Goal: Task Accomplishment & Management: Manage account settings

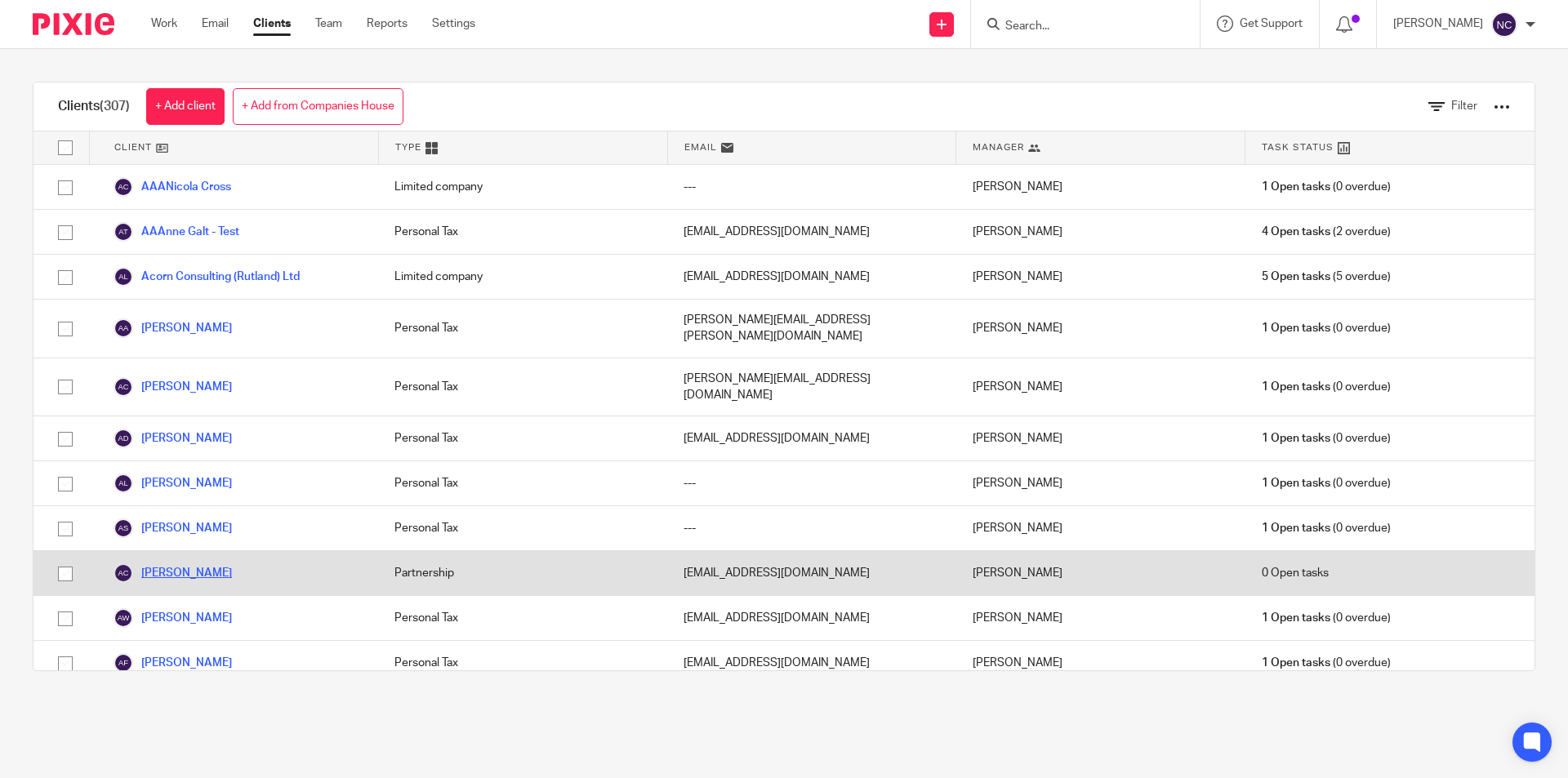
click at [186, 563] on link "[PERSON_NAME]" at bounding box center [172, 573] width 118 height 19
click at [165, 563] on link "[PERSON_NAME]" at bounding box center [172, 573] width 118 height 19
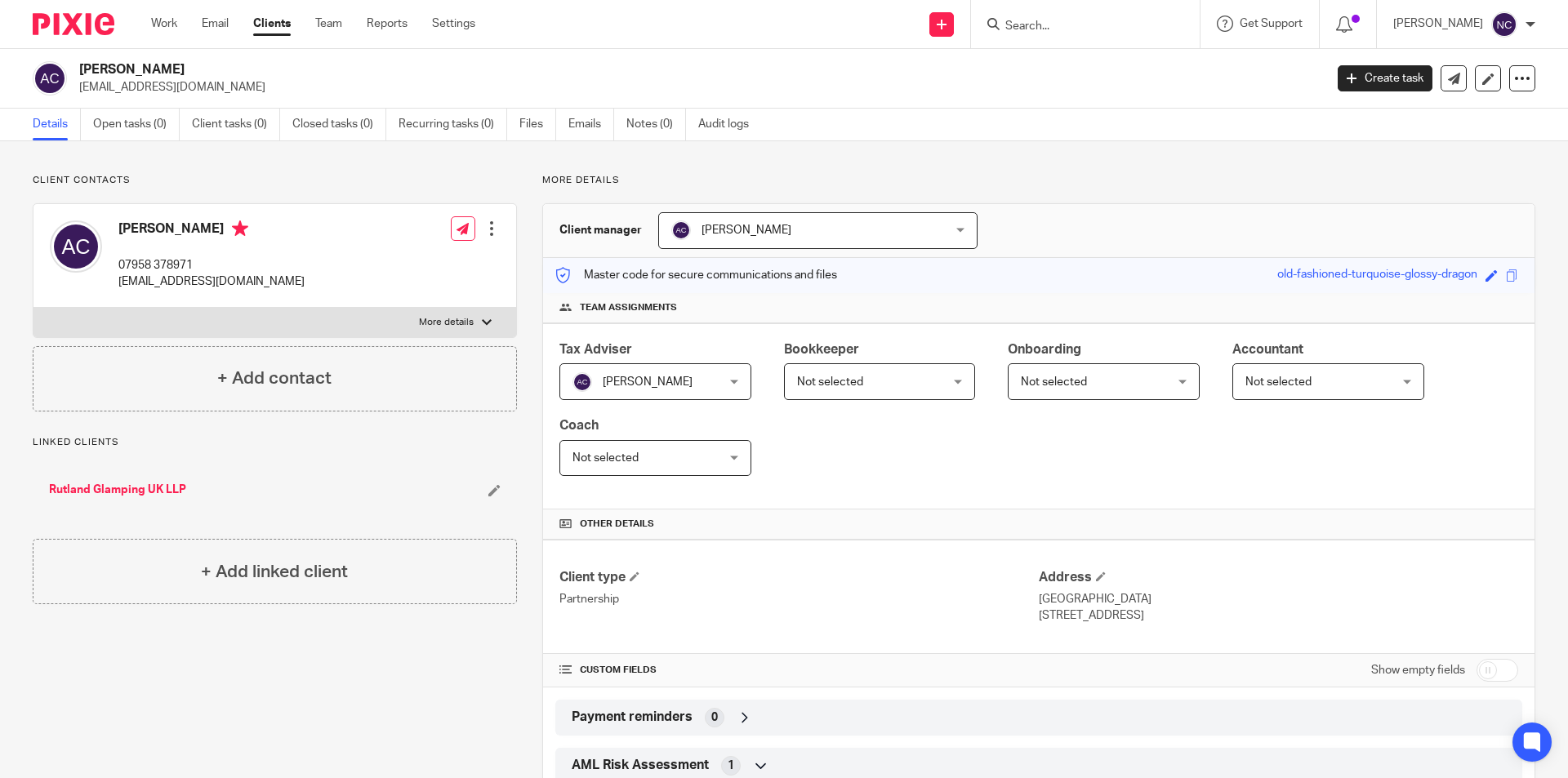
click at [92, 489] on link "Rutland Glamping UK LLP" at bounding box center [117, 489] width 137 height 16
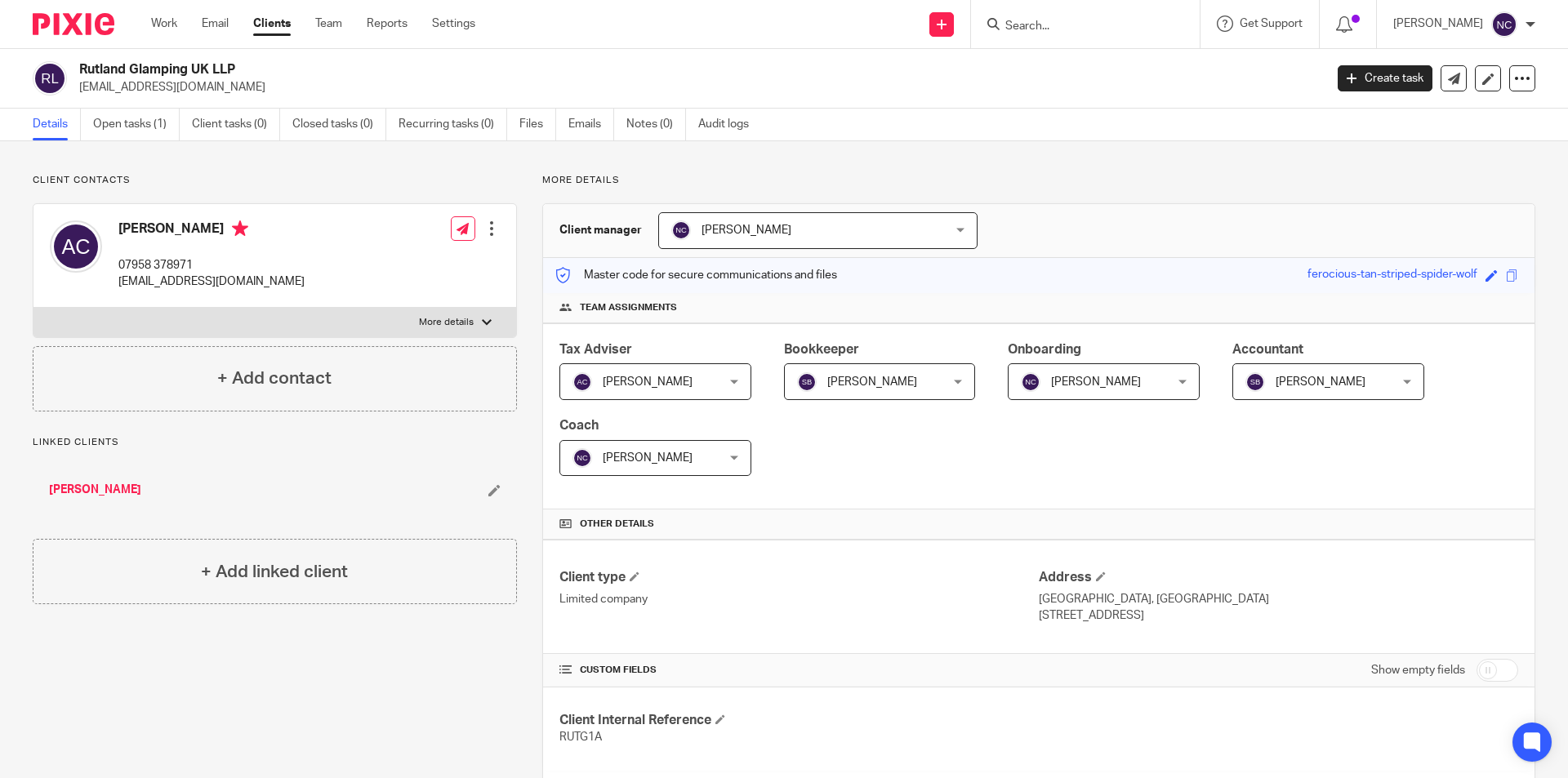
click at [94, 487] on link "[PERSON_NAME]" at bounding box center [95, 489] width 92 height 16
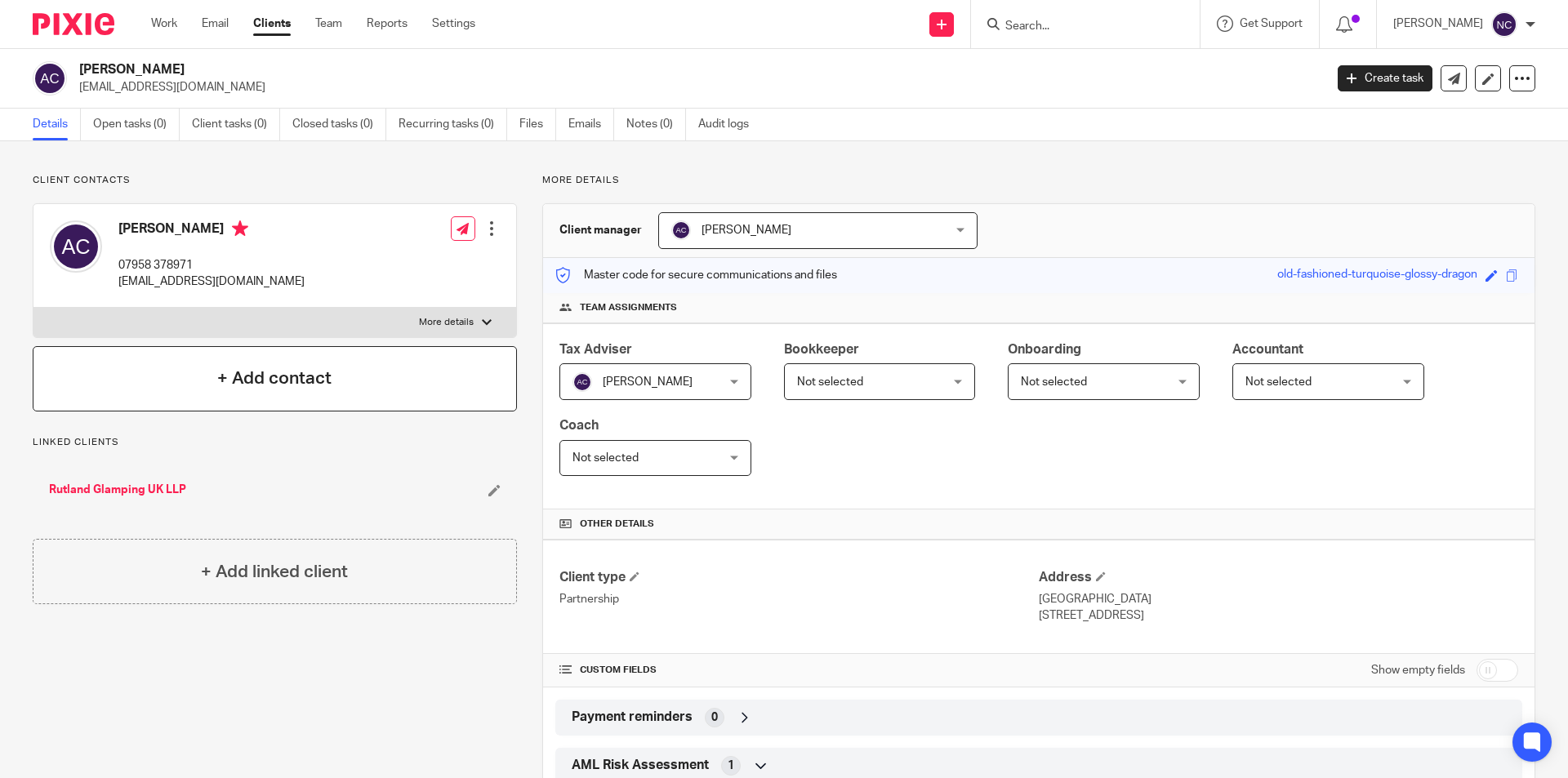
click at [243, 378] on h4 "+ Add contact" at bounding box center [274, 378] width 114 height 25
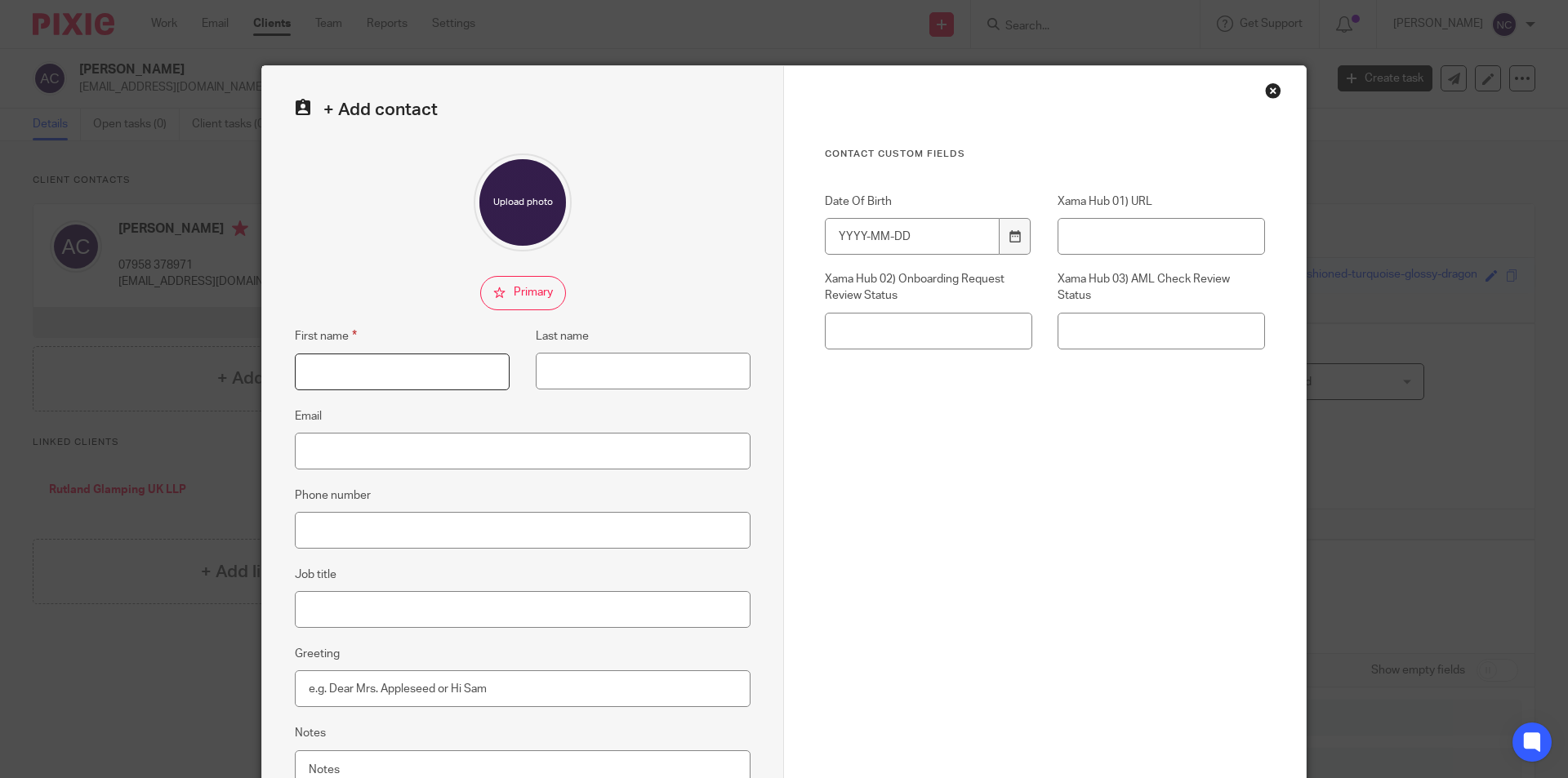
click at [306, 362] on input "First name" at bounding box center [402, 372] width 215 height 36
type input "A"
type input "Darren"
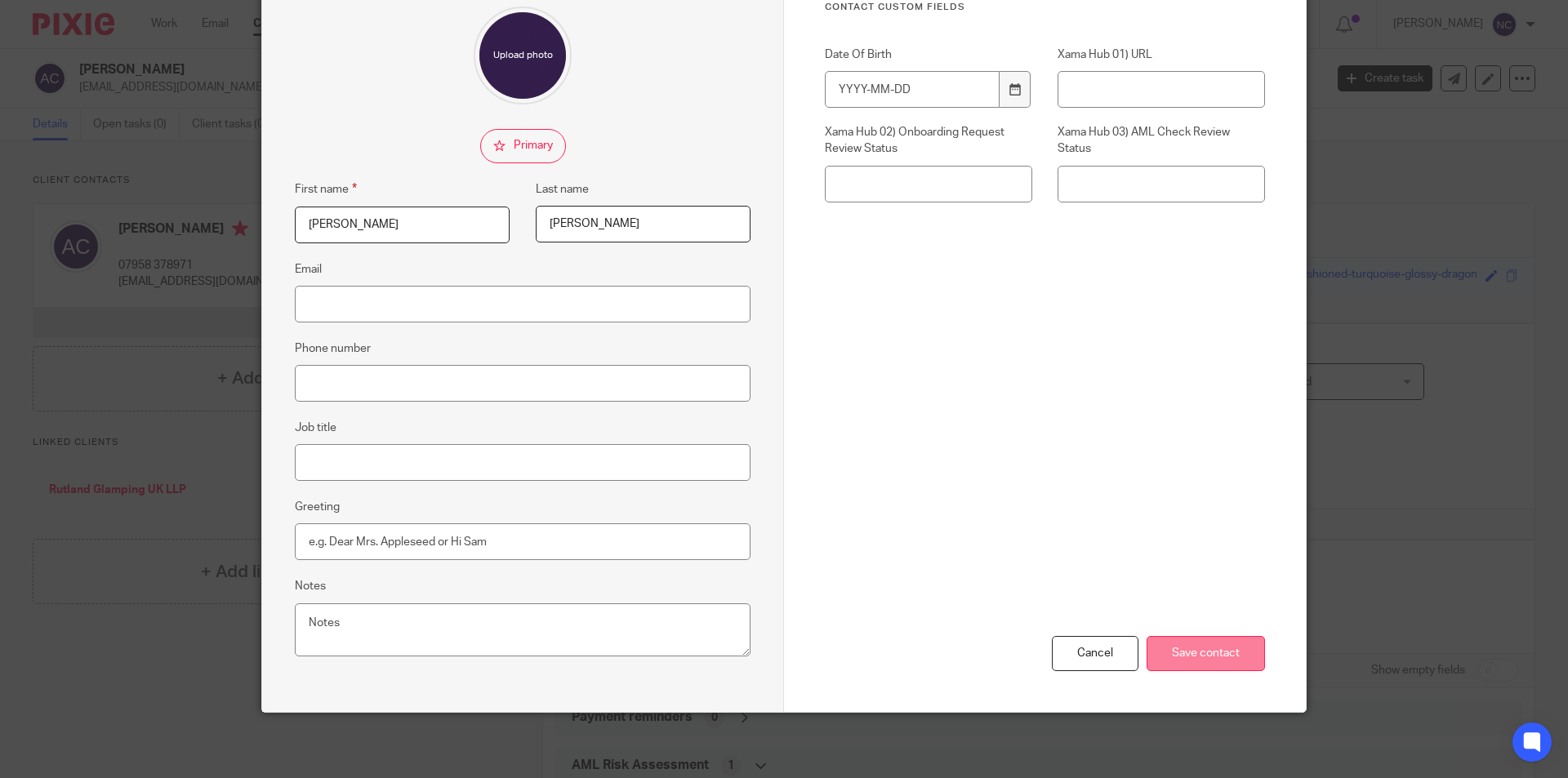
type input "Blackwell"
click at [1192, 666] on input "Save contact" at bounding box center [1206, 654] width 118 height 35
